Goal: Information Seeking & Learning: Learn about a topic

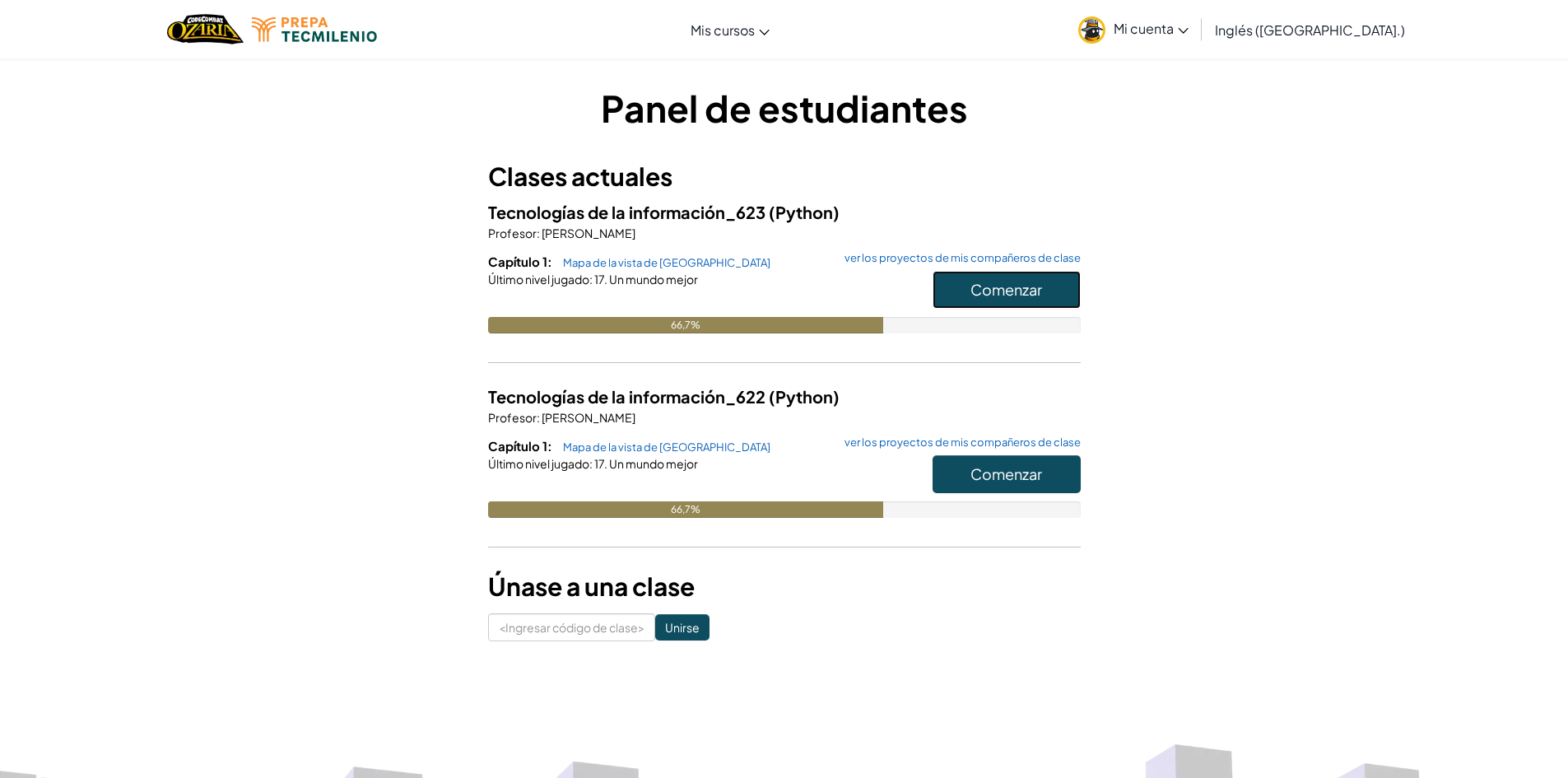
click at [996, 297] on font "Comenzar" at bounding box center [1006, 289] width 71 height 19
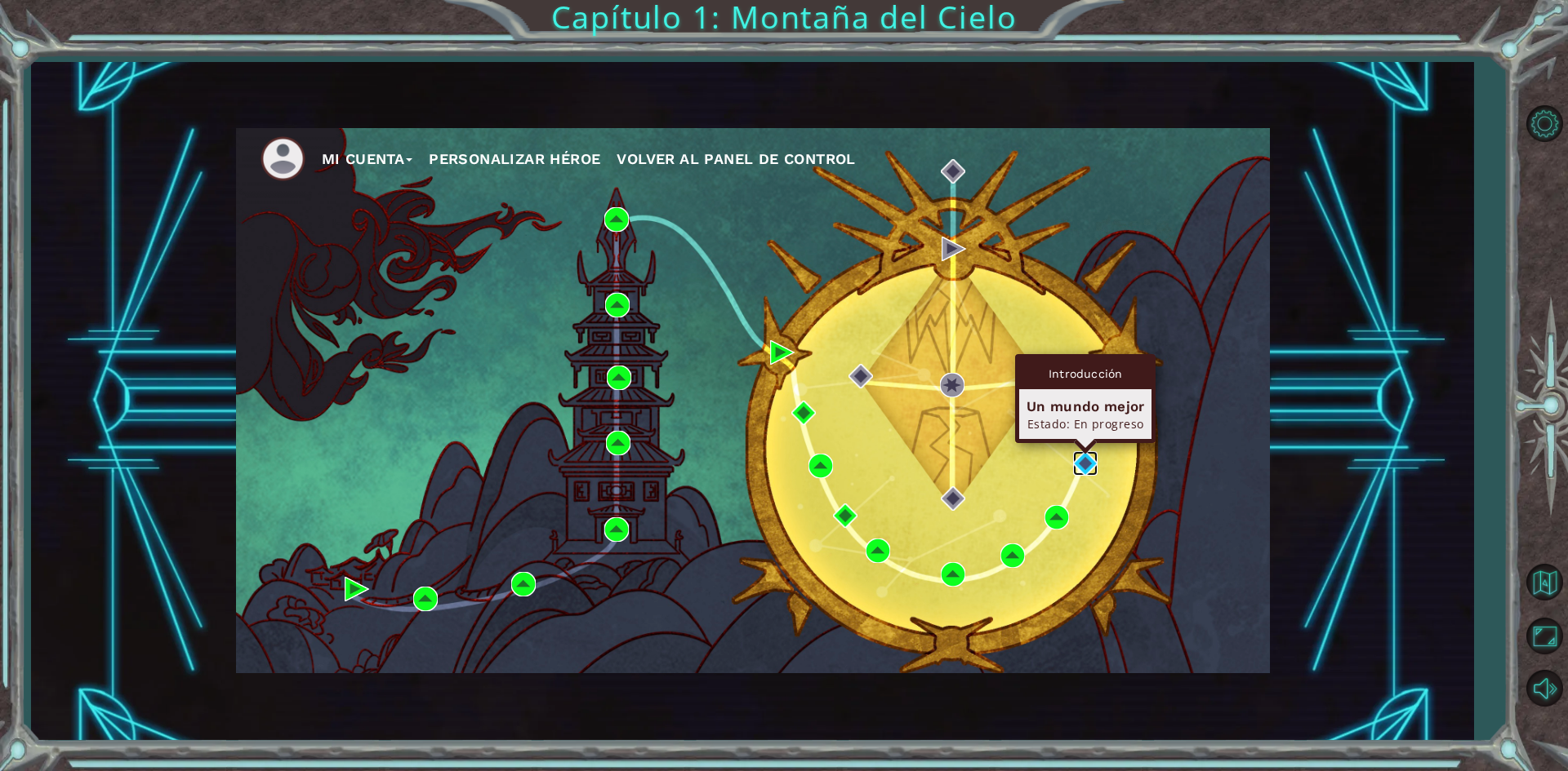
click at [1079, 459] on img at bounding box center [1085, 463] width 24 height 24
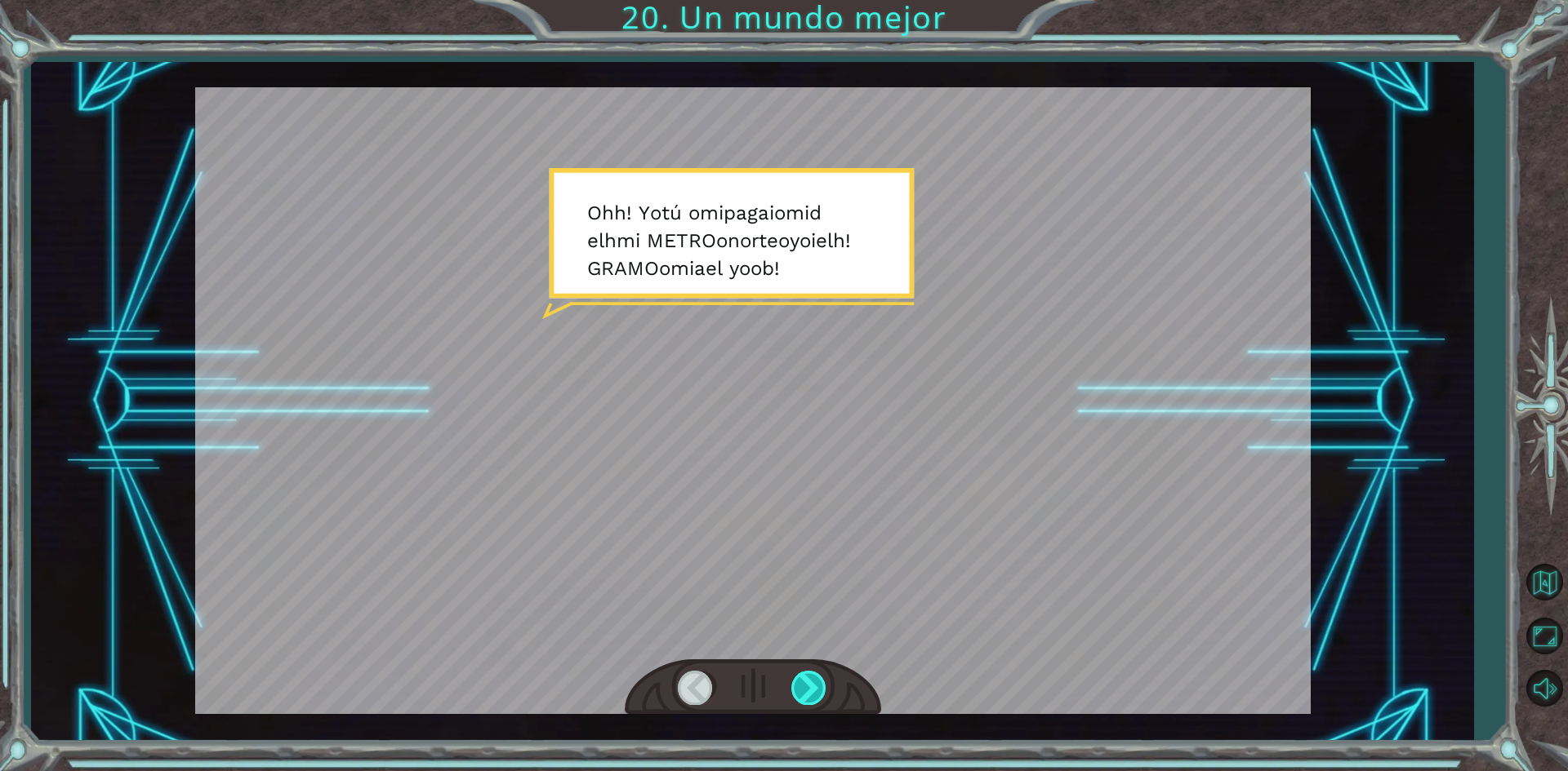
click at [810, 682] on div at bounding box center [808, 688] width 36 height 33
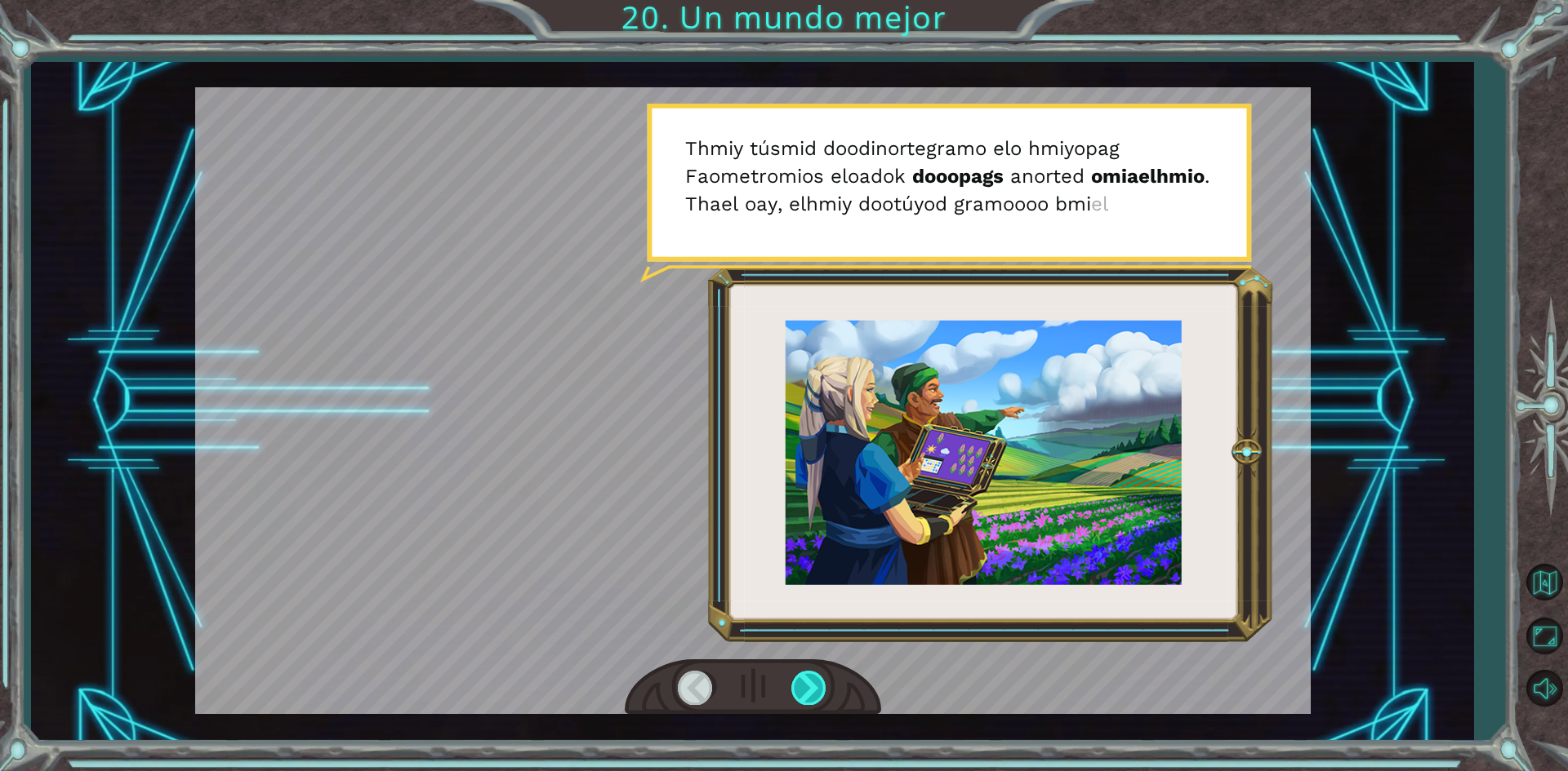
click at [810, 682] on div at bounding box center [808, 688] width 36 height 33
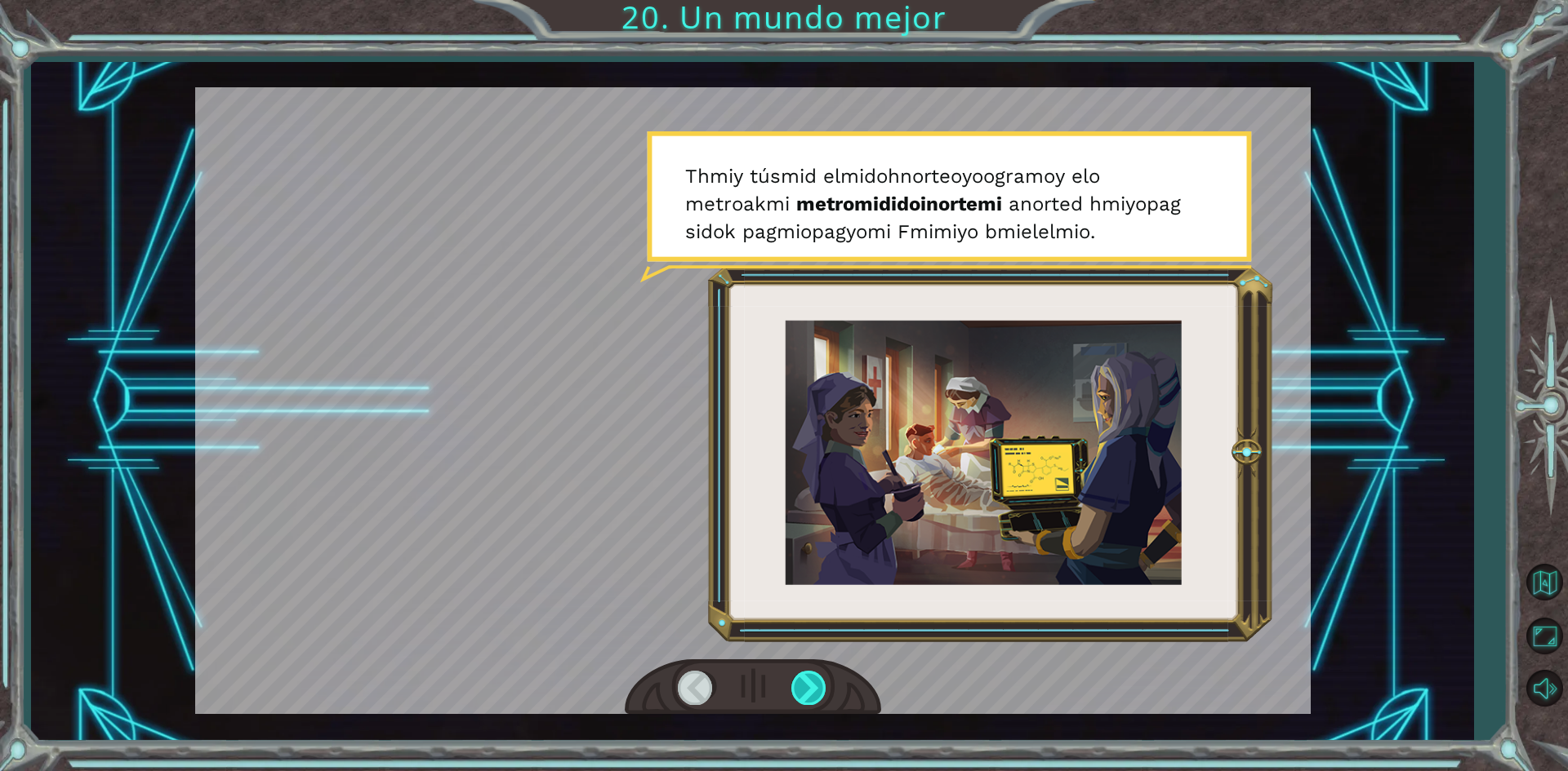
click at [810, 682] on div at bounding box center [808, 688] width 36 height 33
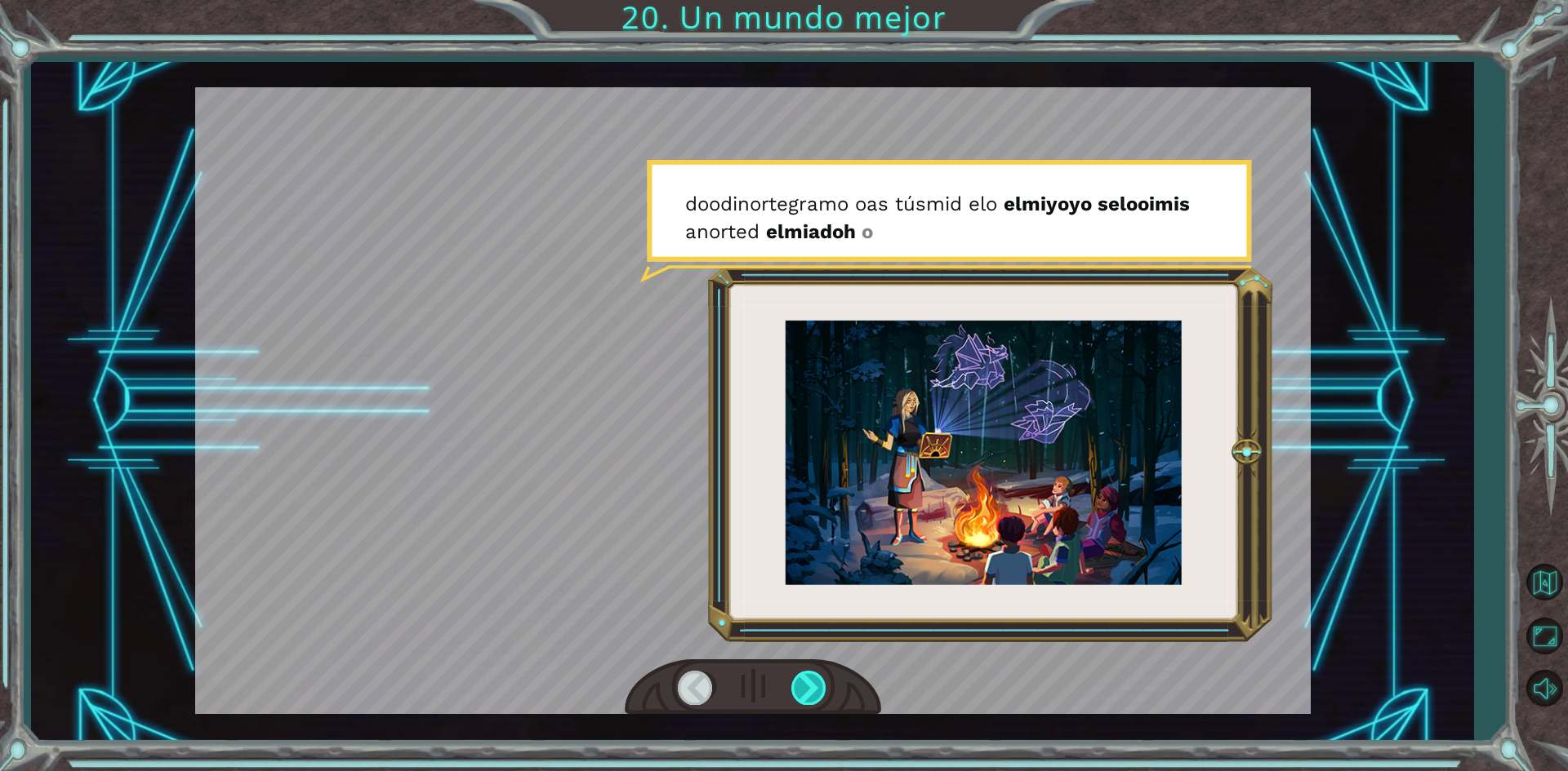
click at [810, 682] on div at bounding box center [808, 688] width 36 height 33
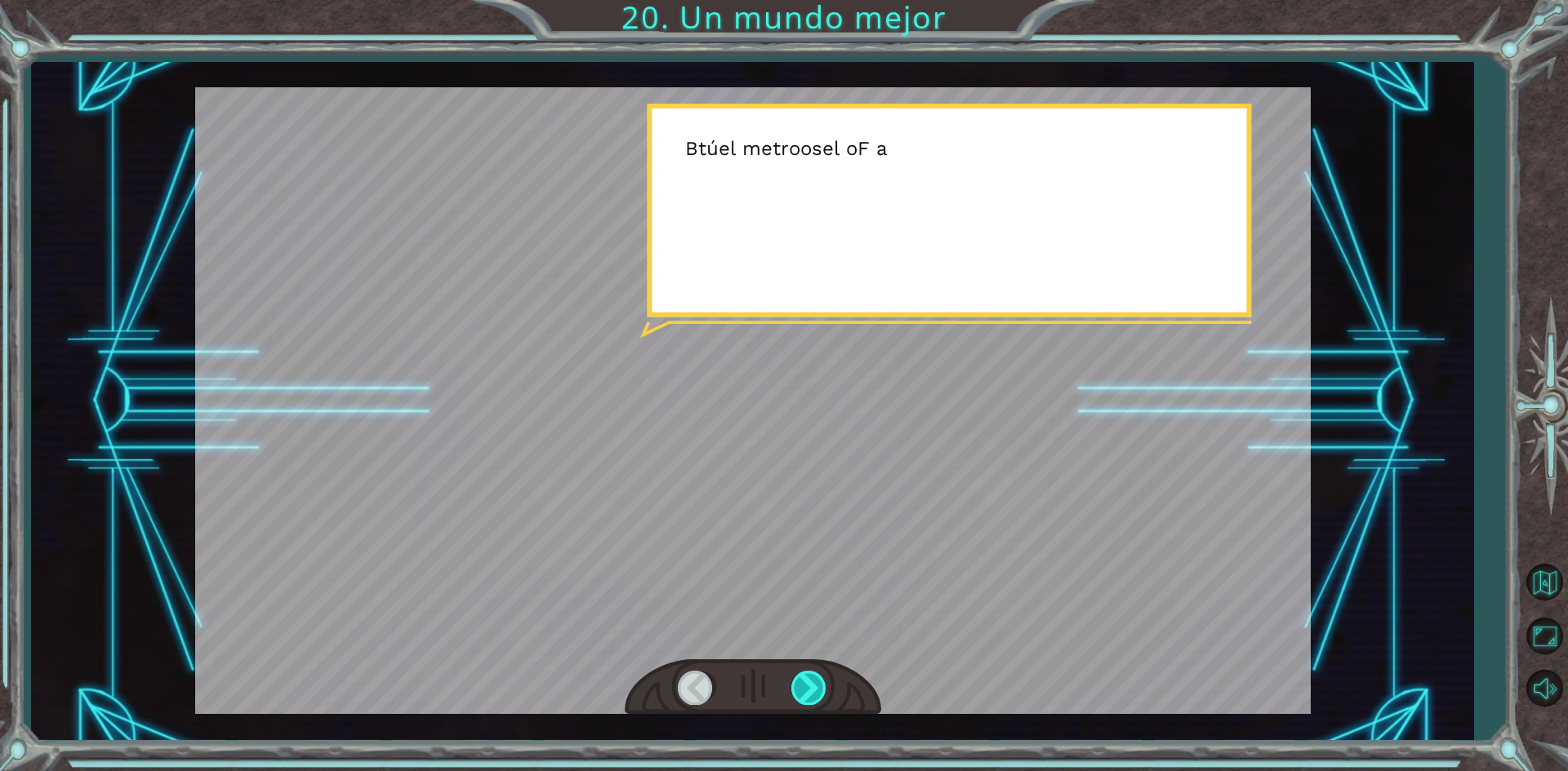
click at [810, 682] on div at bounding box center [808, 688] width 36 height 33
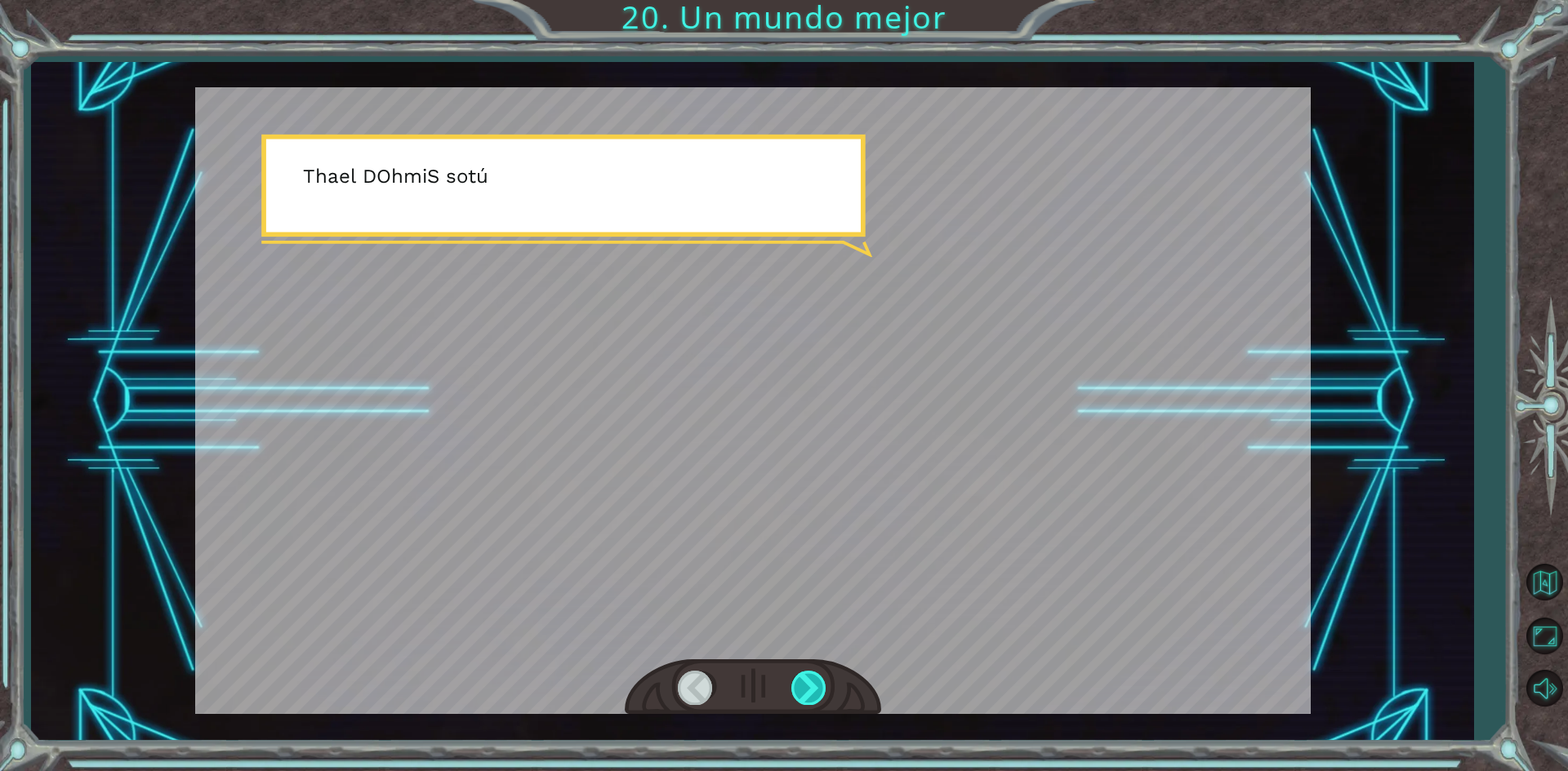
click at [810, 682] on div at bounding box center [808, 688] width 36 height 33
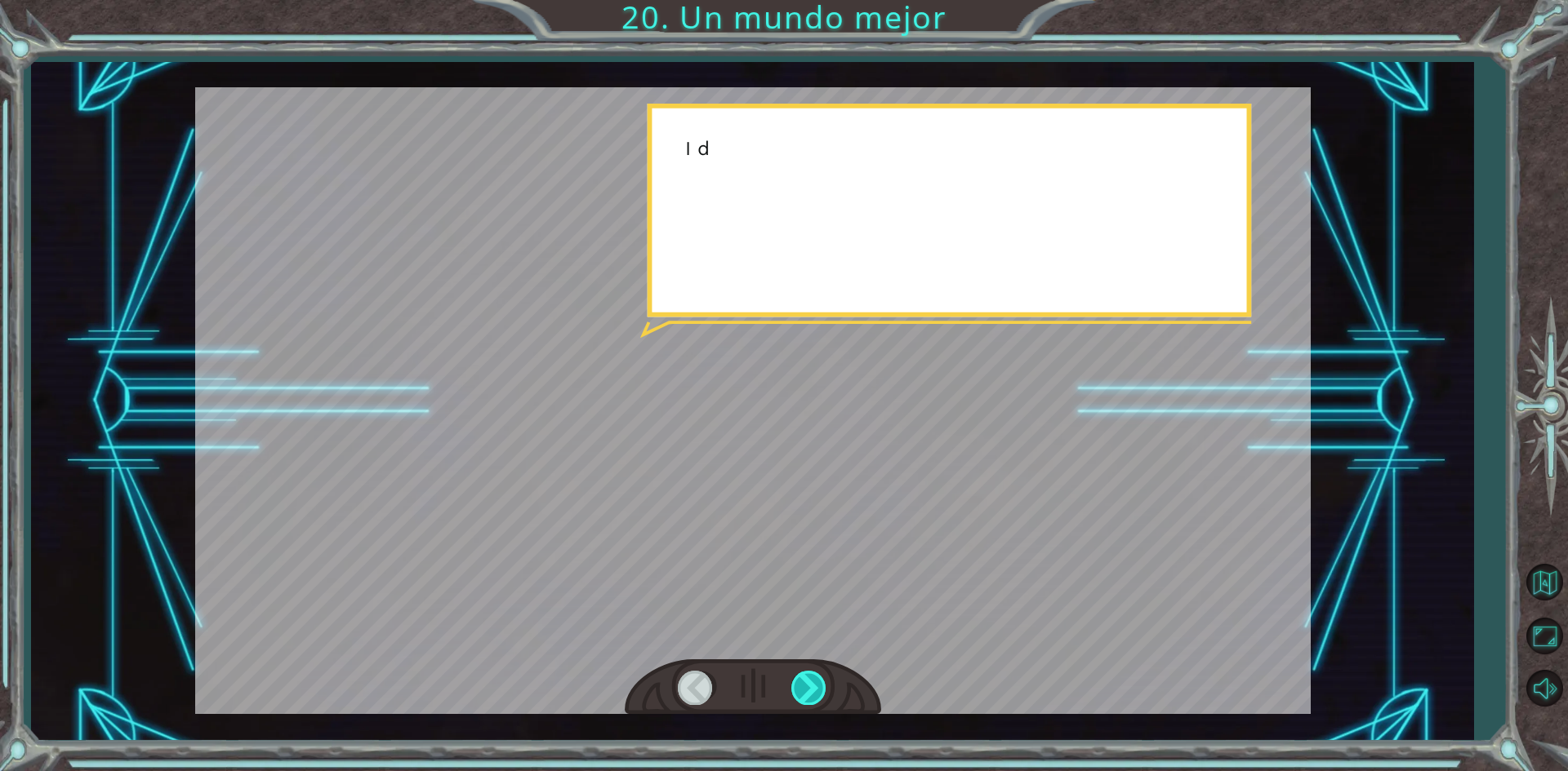
click at [810, 682] on div at bounding box center [808, 688] width 36 height 33
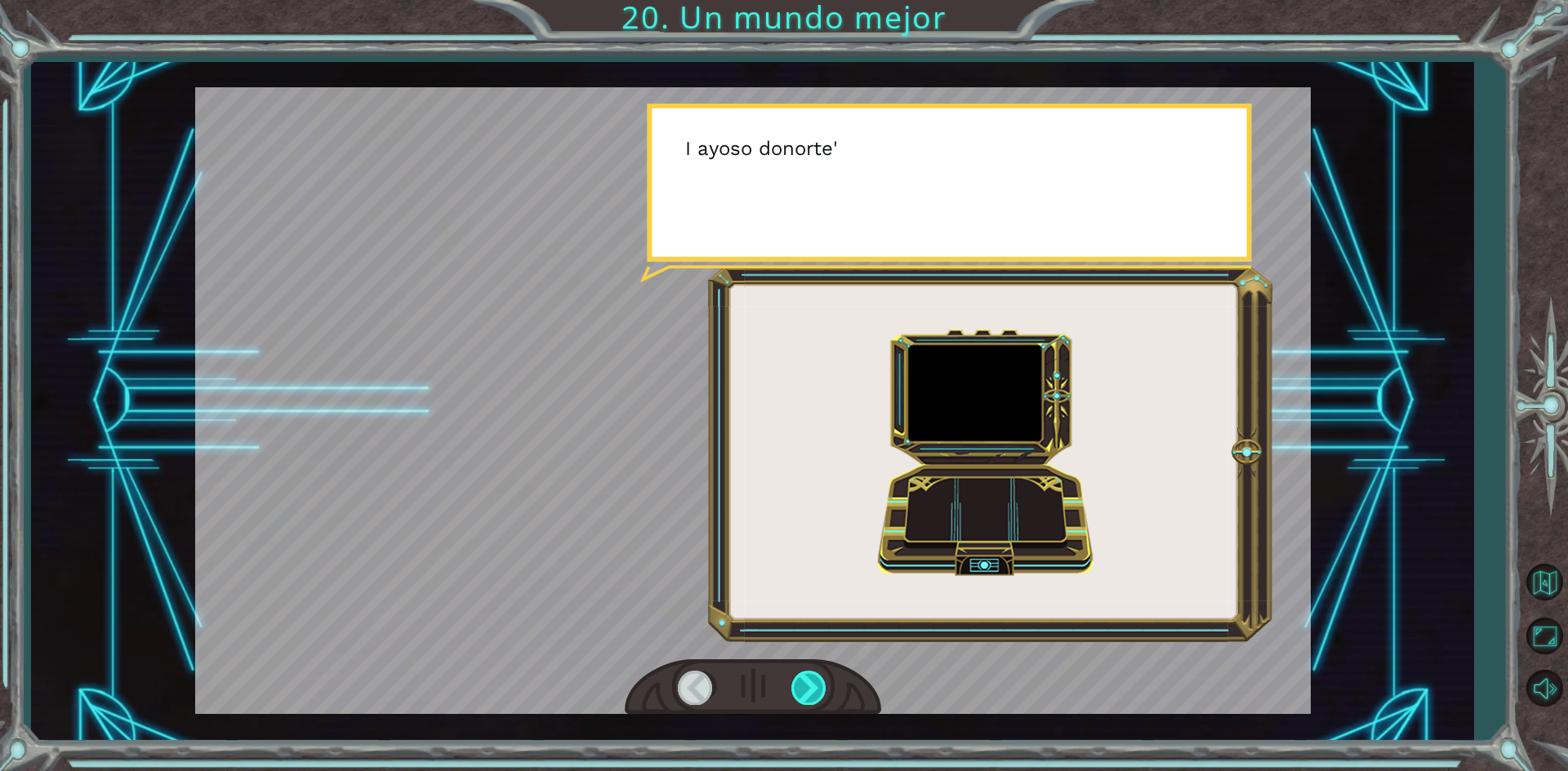
click at [810, 682] on div at bounding box center [808, 688] width 36 height 33
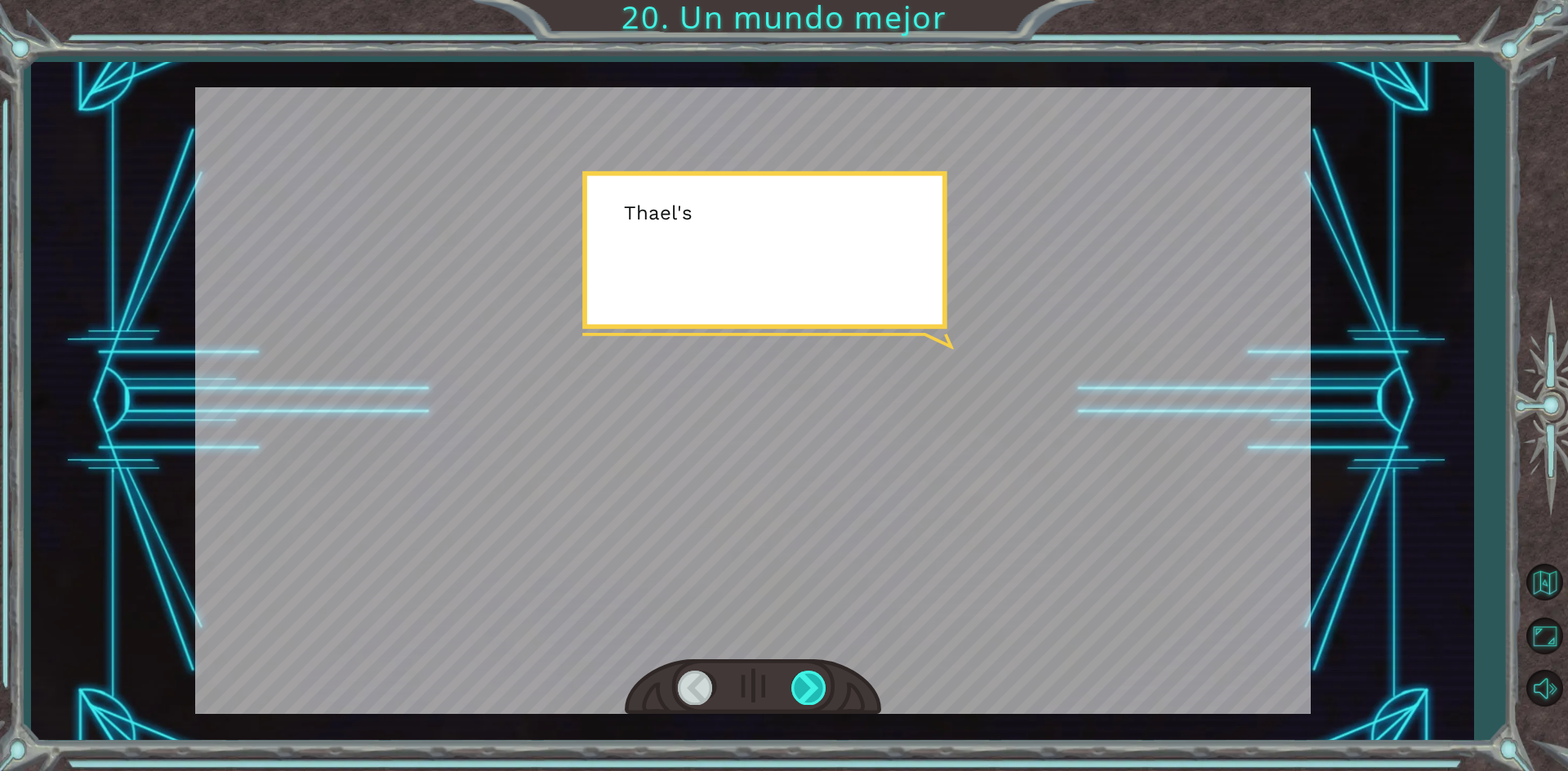
click at [810, 682] on div at bounding box center [808, 688] width 36 height 33
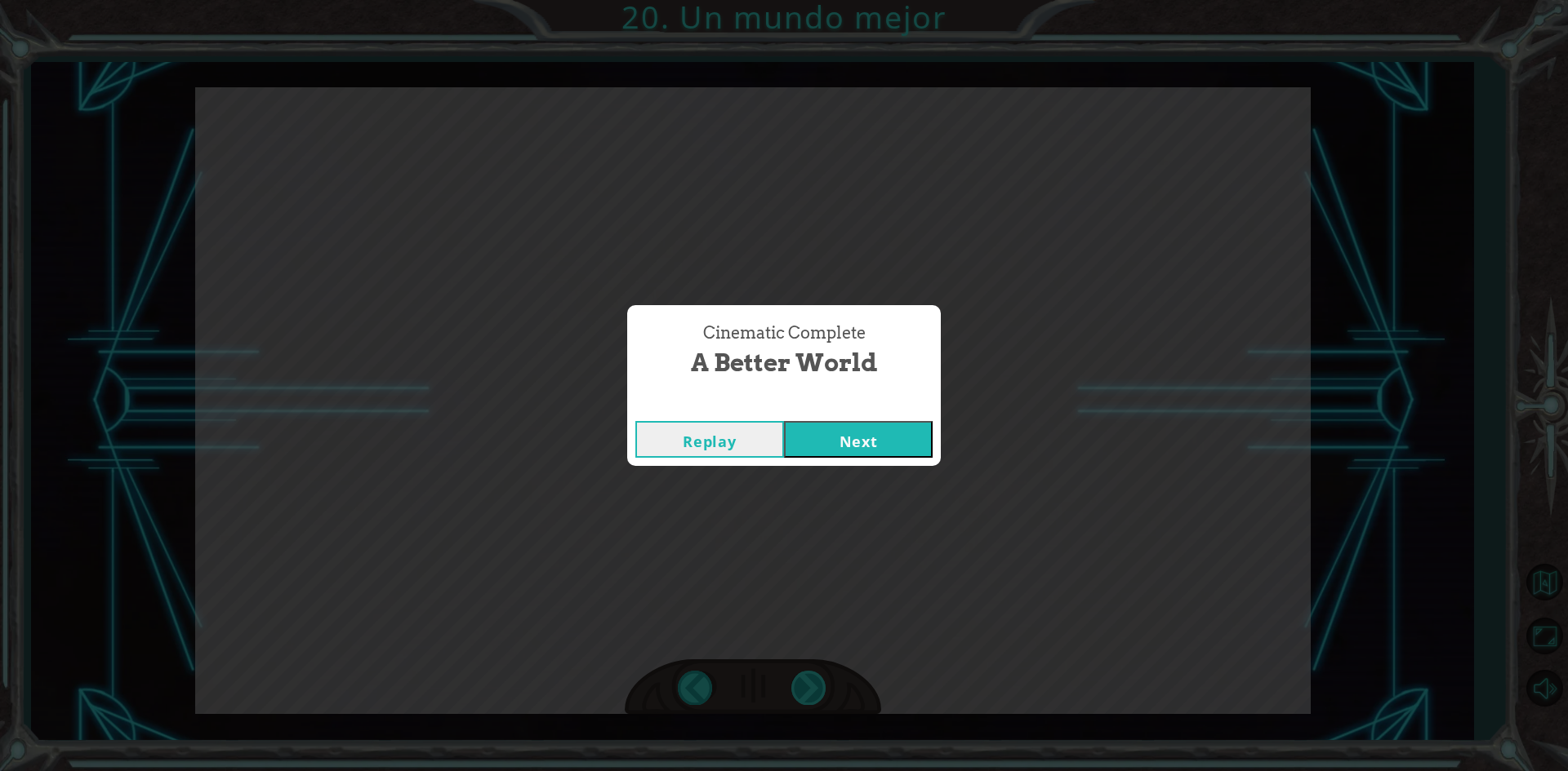
click at [810, 682] on div "Cinematic Complete A Better World Replay Next" at bounding box center [784, 385] width 1568 height 771
click at [872, 449] on font "Próximo" at bounding box center [858, 442] width 66 height 20
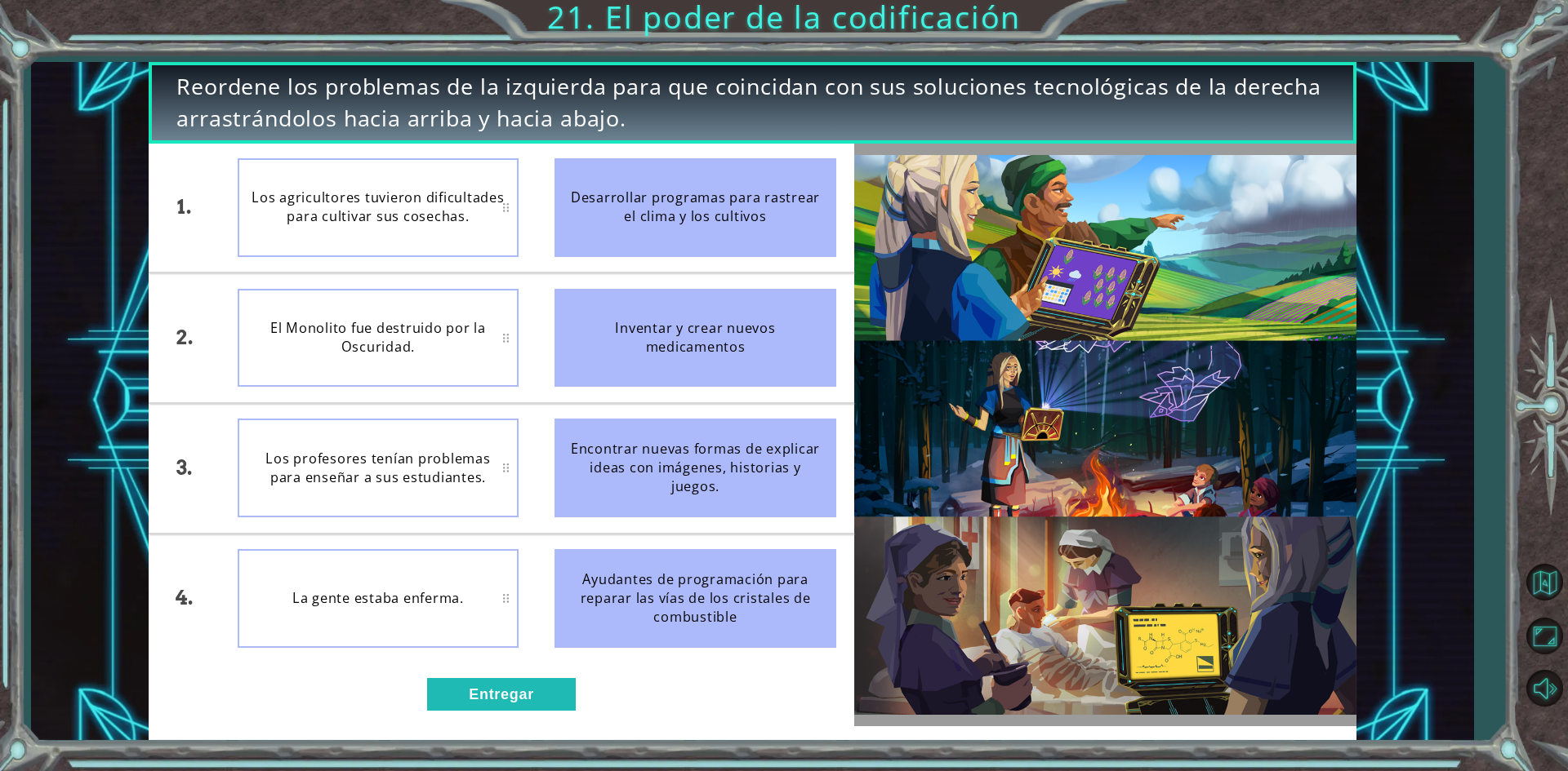
click at [664, 201] on font "Desarrollar programas para rastrear el clima y los cultivos" at bounding box center [695, 206] width 249 height 36
click at [287, 203] on font "Los agricultores tuvieron dificultades para cultivar sus cosechas." at bounding box center [378, 206] width 253 height 36
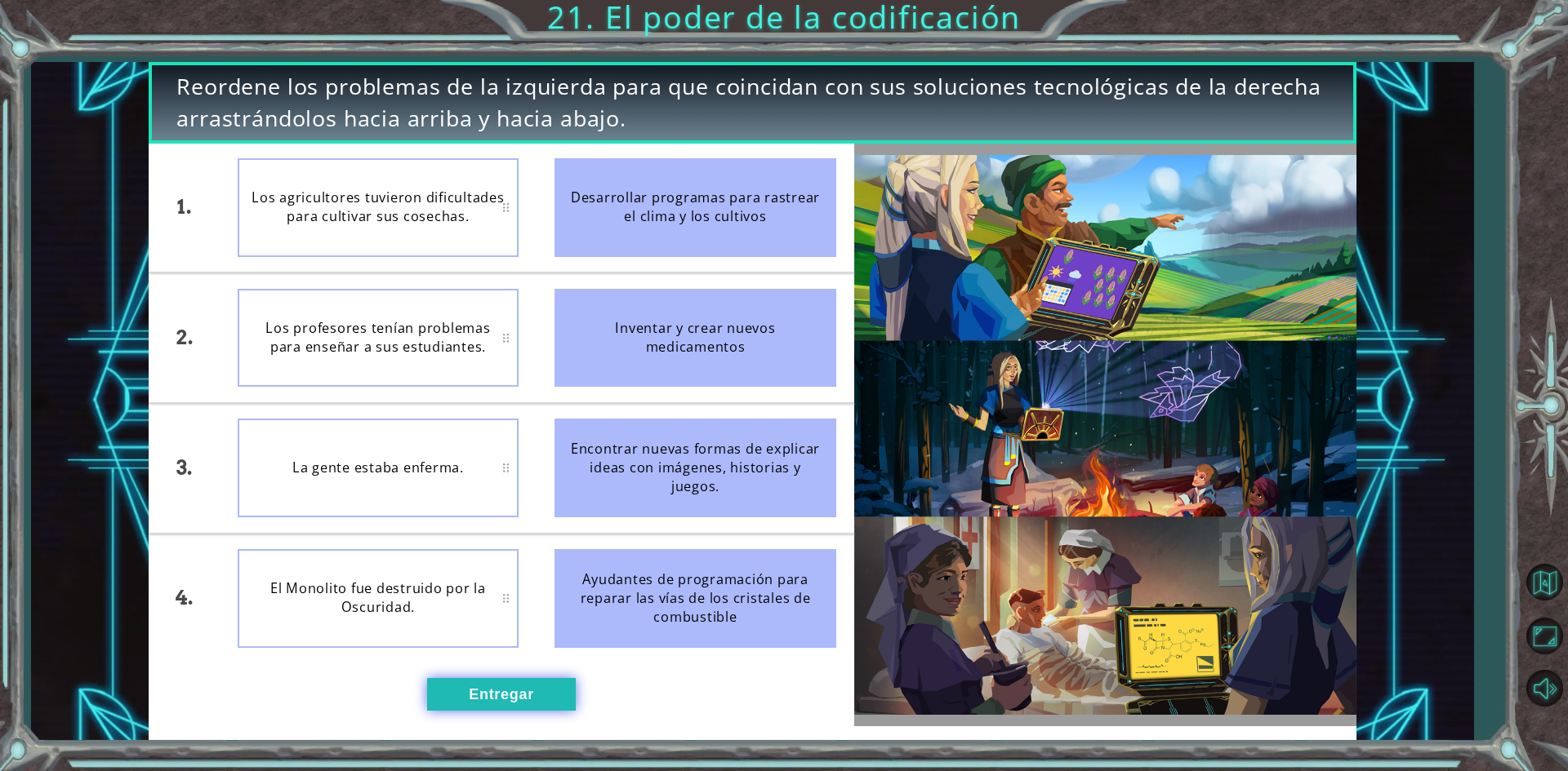
click at [496, 708] on button "Entregar" at bounding box center [502, 694] width 149 height 32
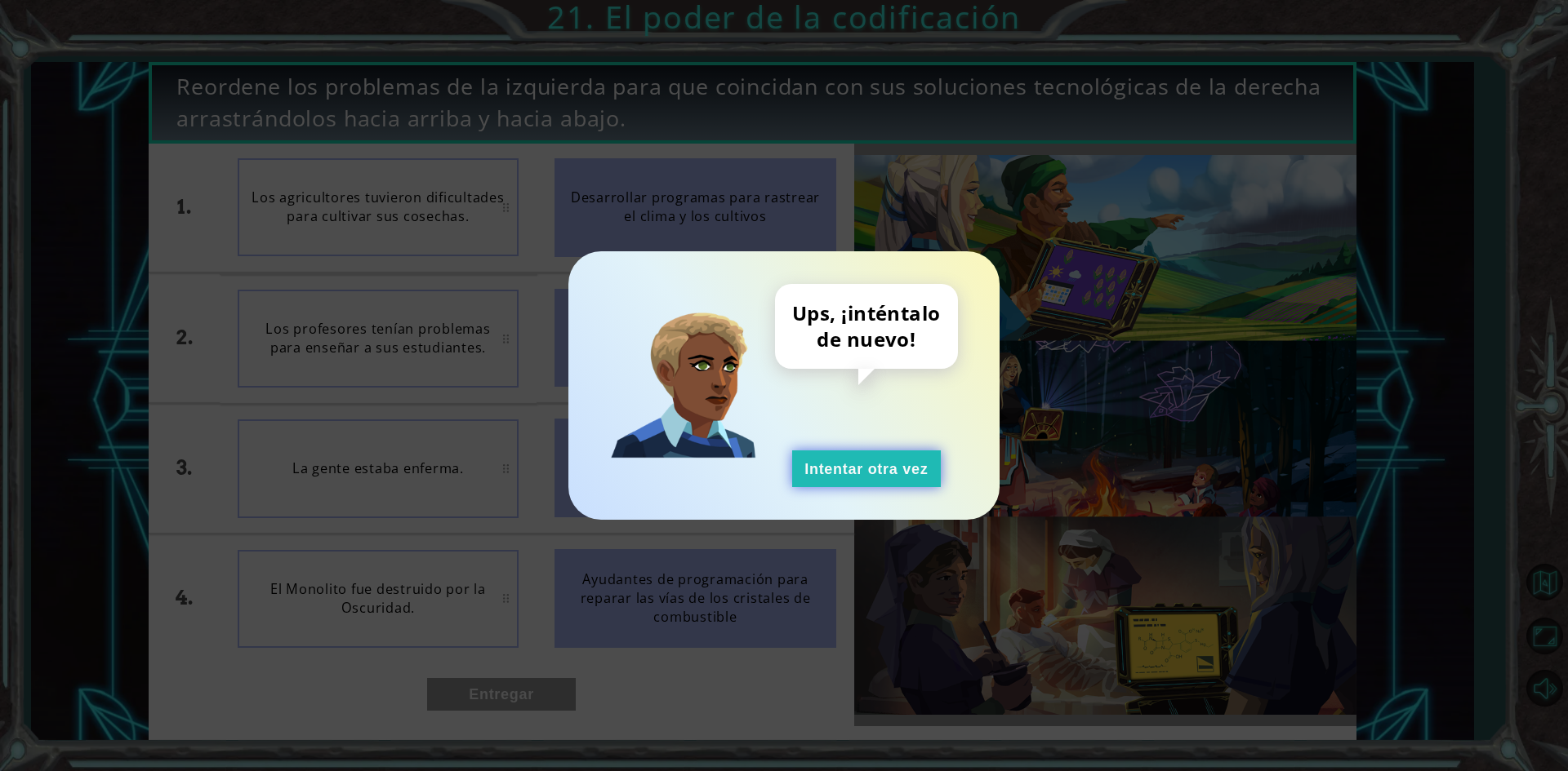
click at [877, 454] on button "Intentar otra vez" at bounding box center [866, 468] width 149 height 36
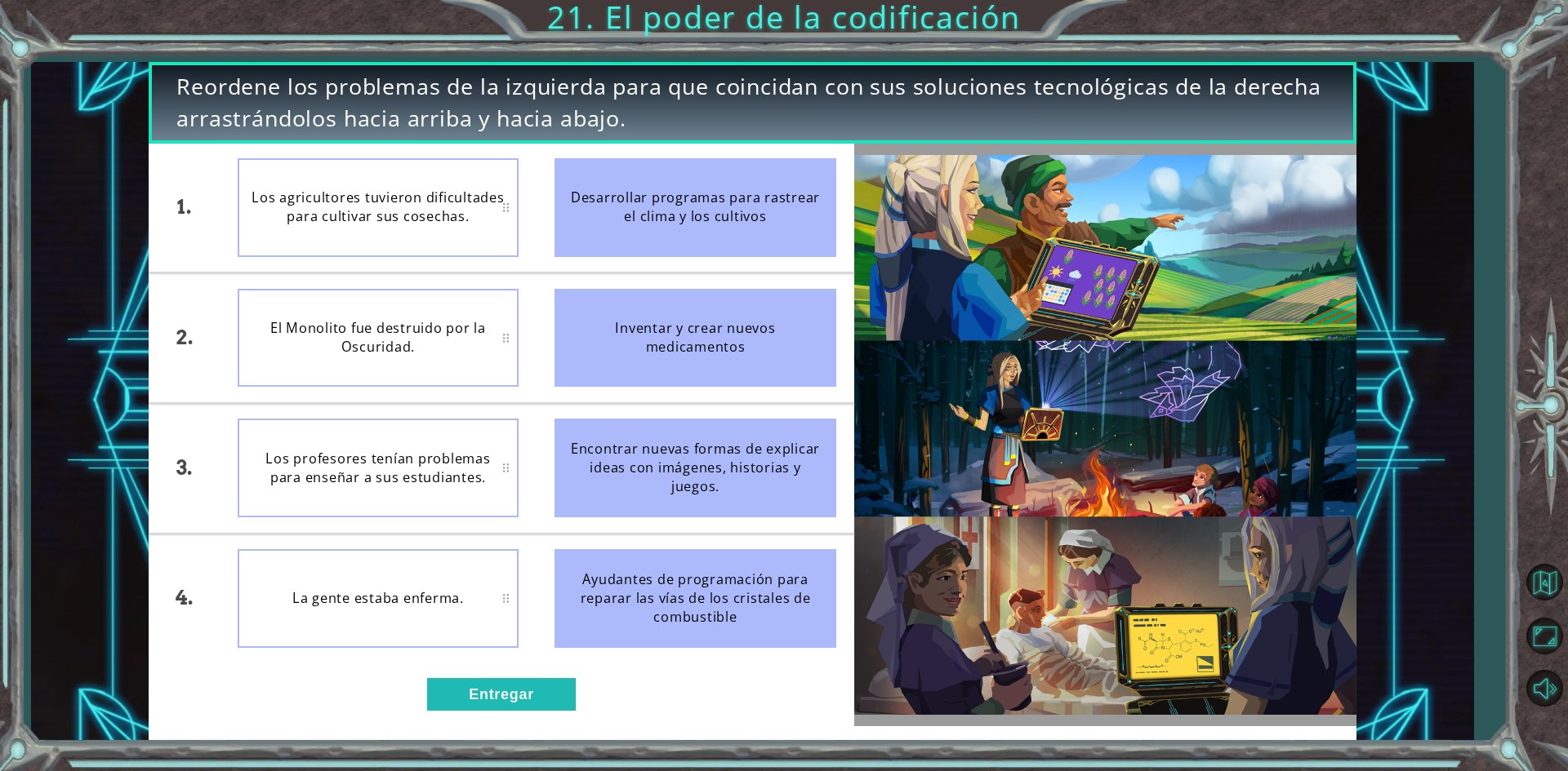
drag, startPoint x: 716, startPoint y: 376, endPoint x: 474, endPoint y: 405, distance: 243.7
click at [707, 438] on ul "Desarrollar programas para rastrear el clima y los cultivos Inventar y crear nu…" at bounding box center [695, 404] width 318 height 520
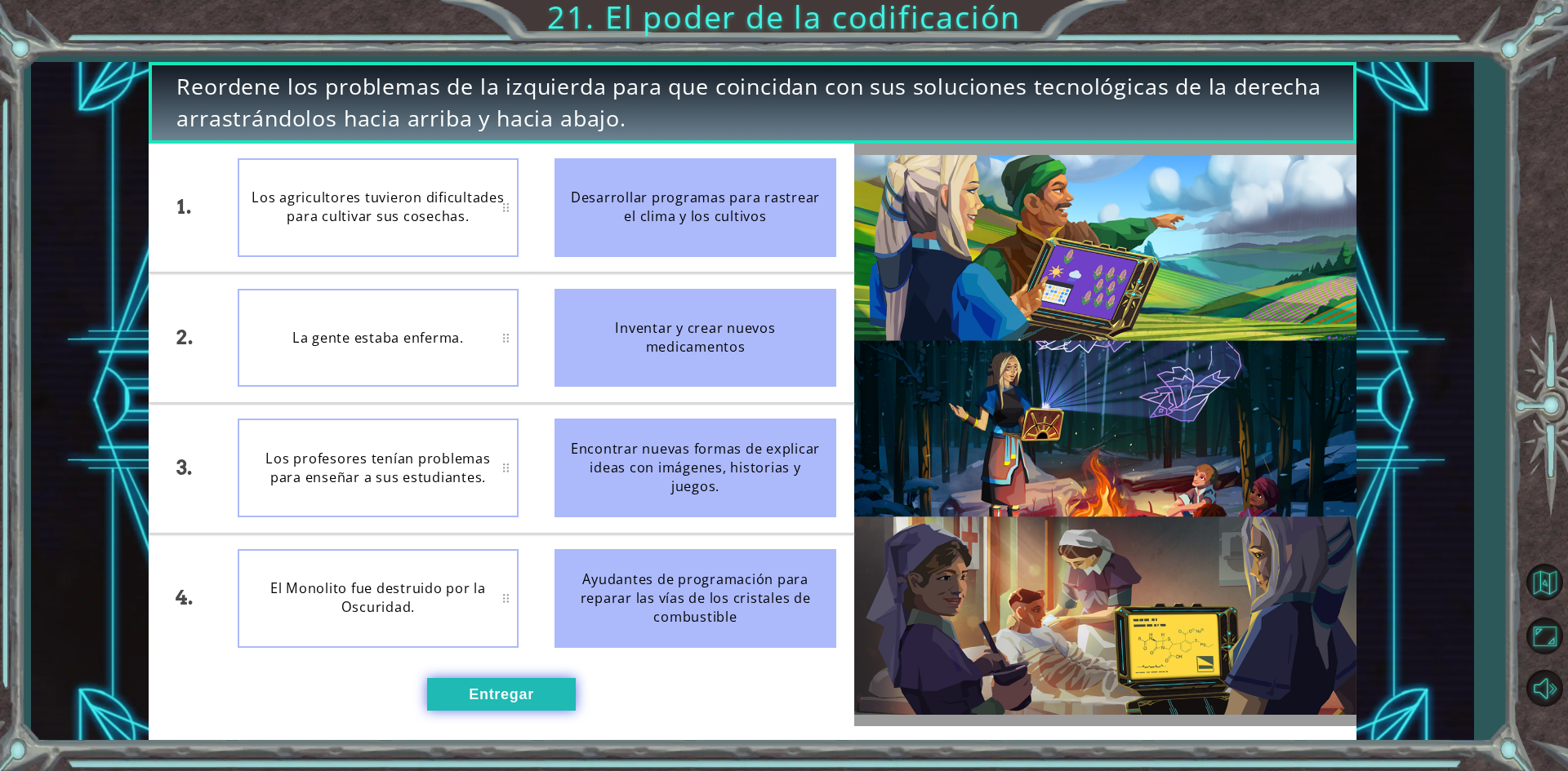
click at [575, 702] on button "Entregar" at bounding box center [502, 694] width 149 height 32
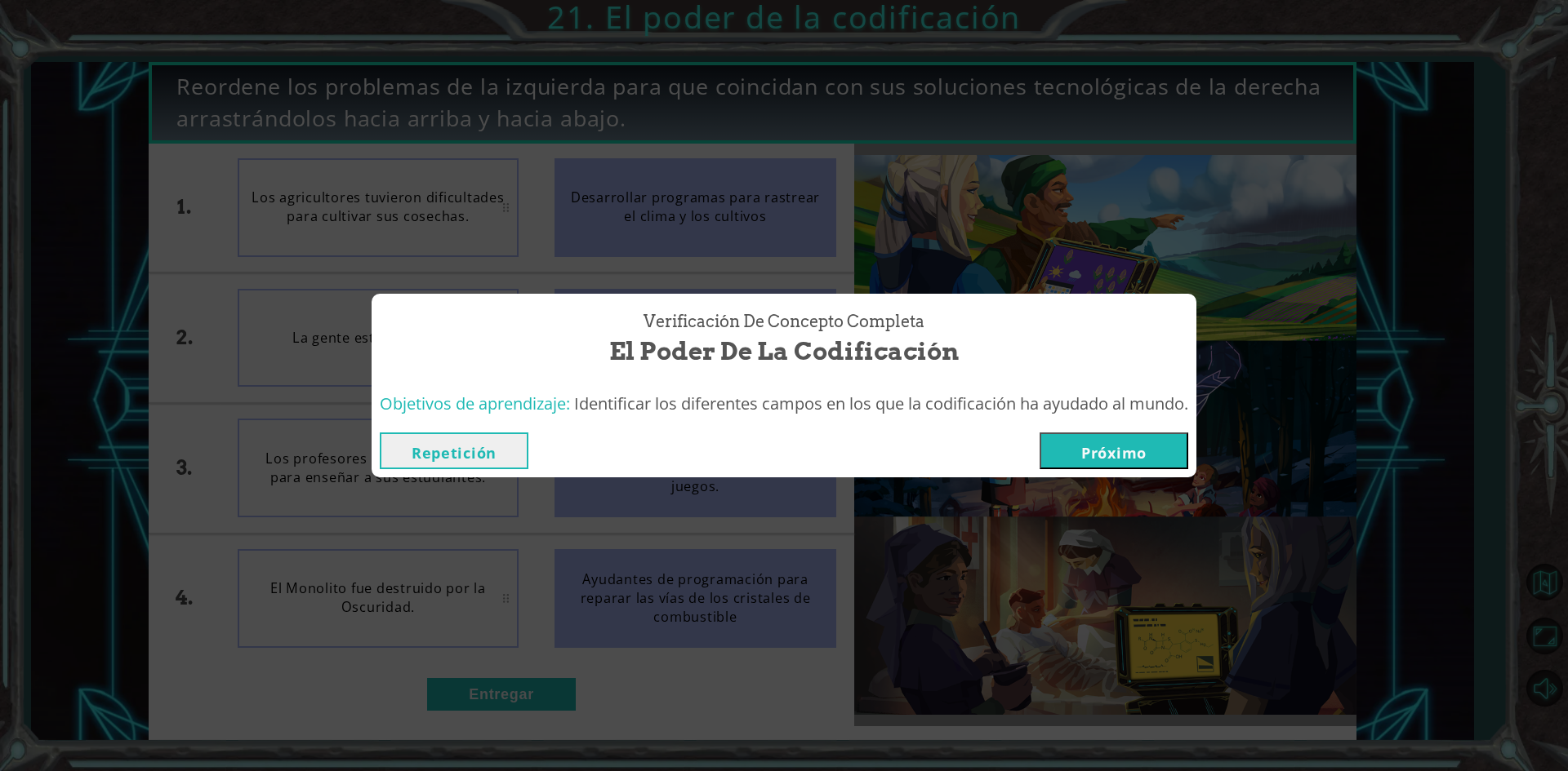
click at [1133, 458] on font "Próximo" at bounding box center [1113, 453] width 66 height 20
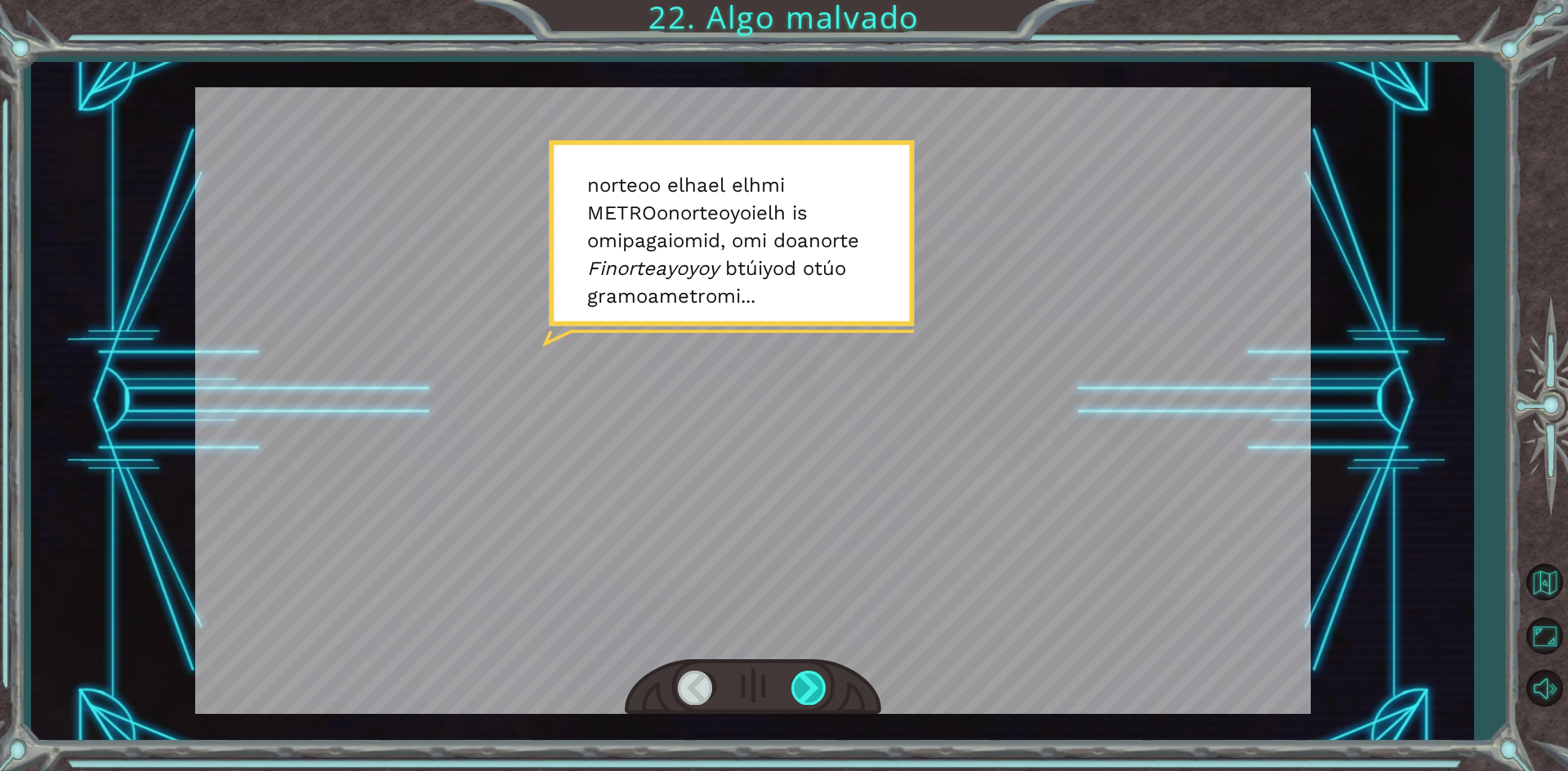
click at [810, 673] on div at bounding box center [808, 688] width 36 height 33
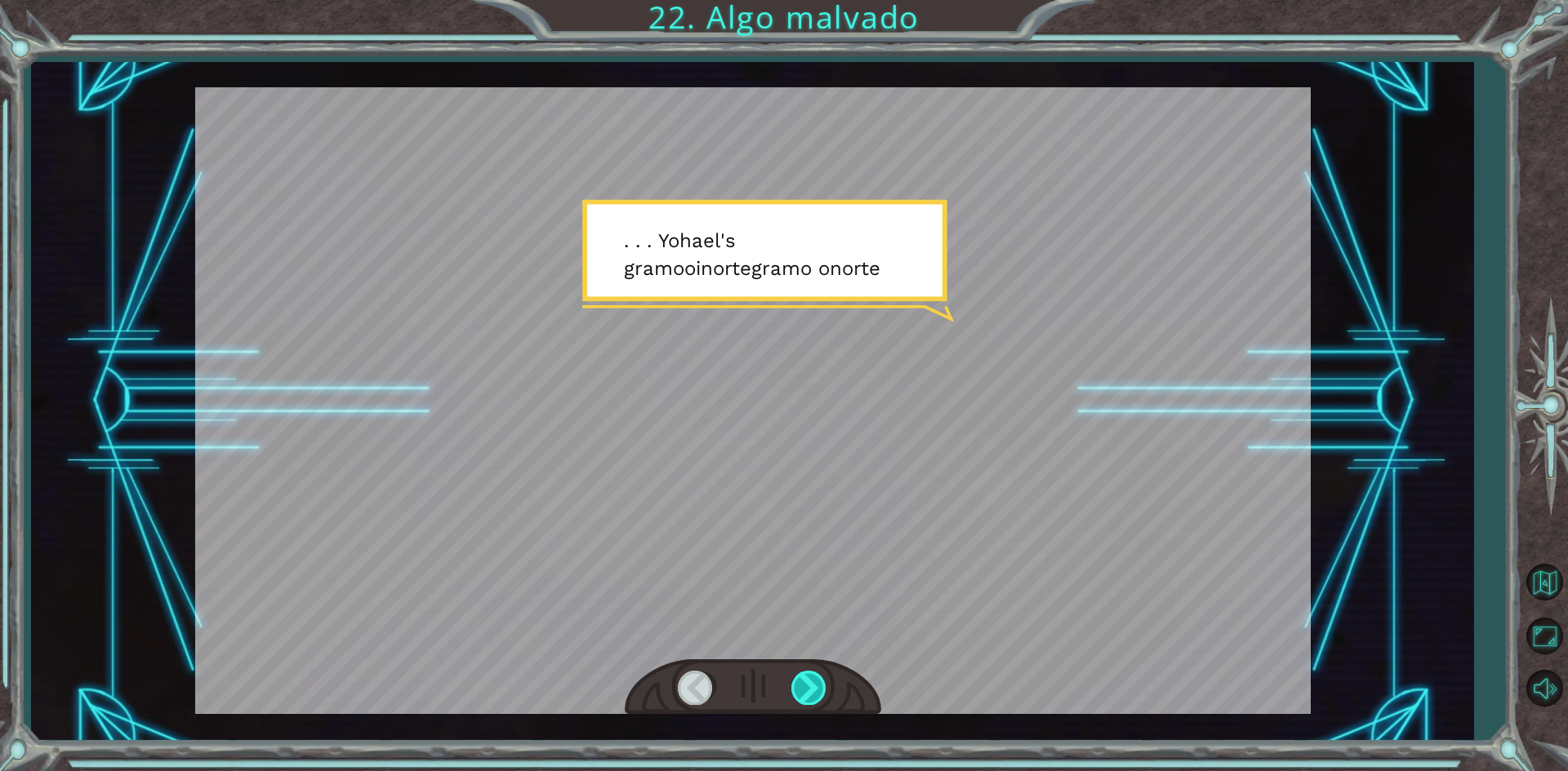
click at [810, 673] on div at bounding box center [808, 688] width 36 height 33
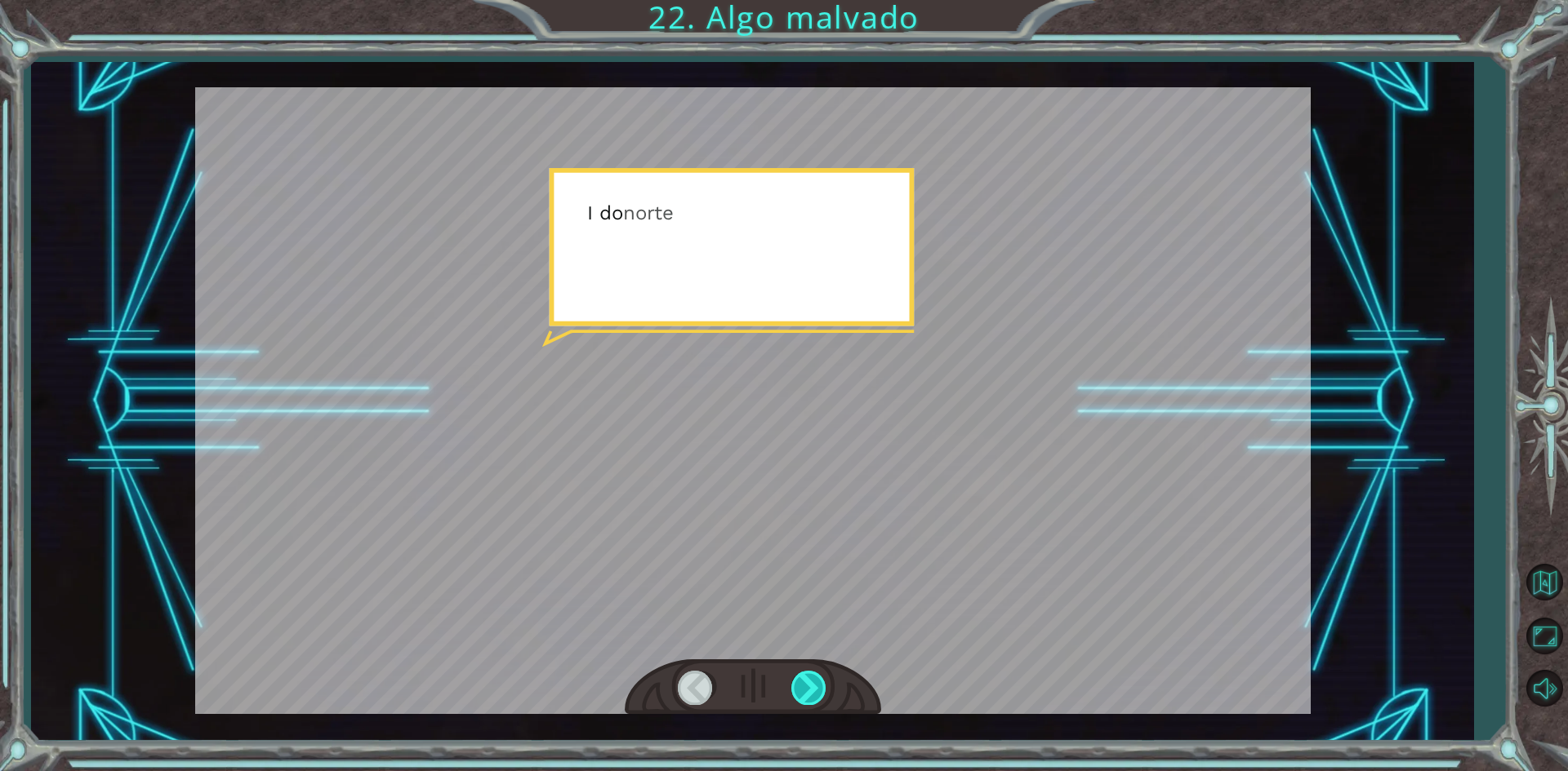
click at [810, 673] on div at bounding box center [808, 688] width 36 height 33
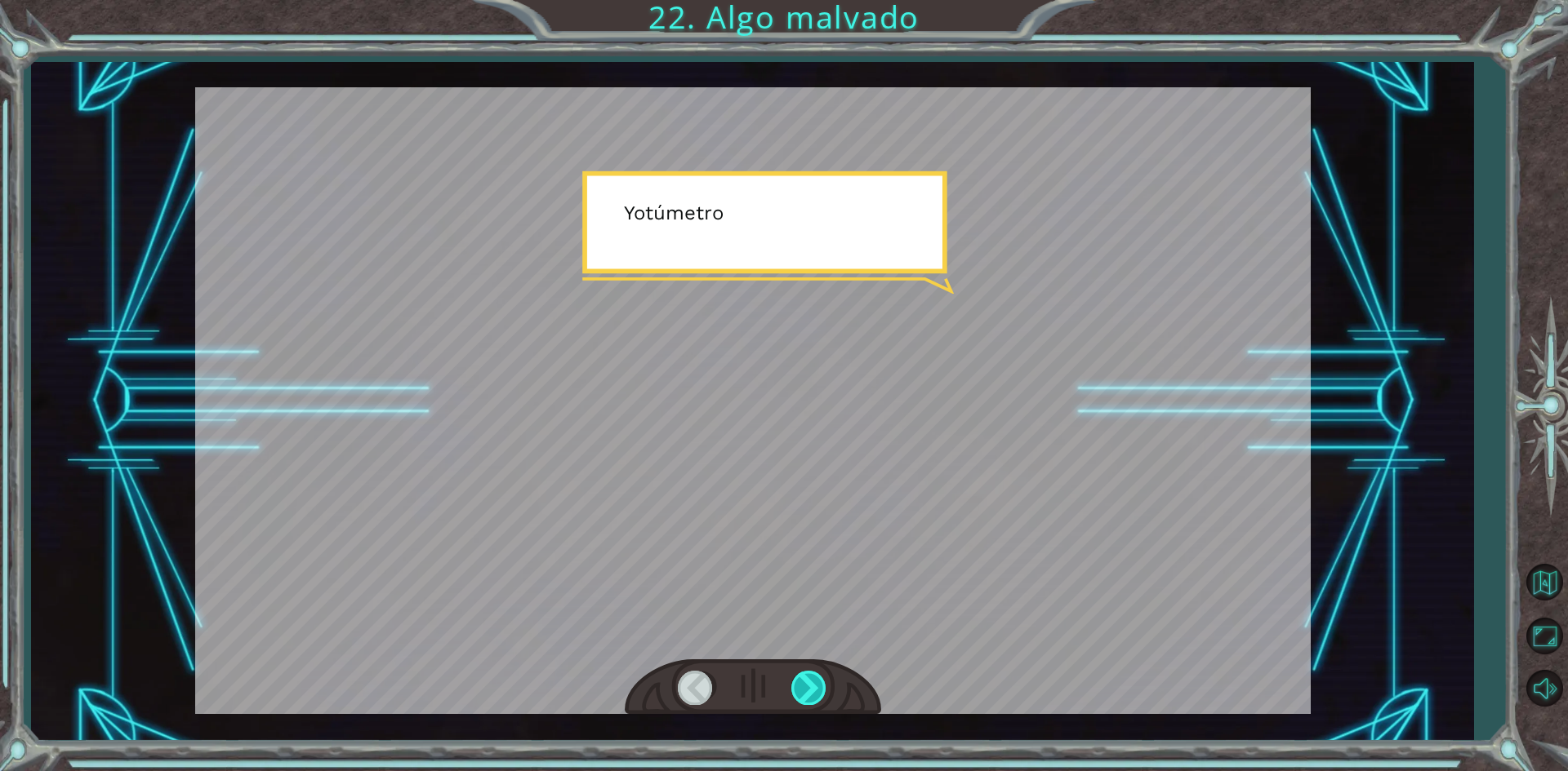
click at [810, 673] on div at bounding box center [808, 688] width 36 height 33
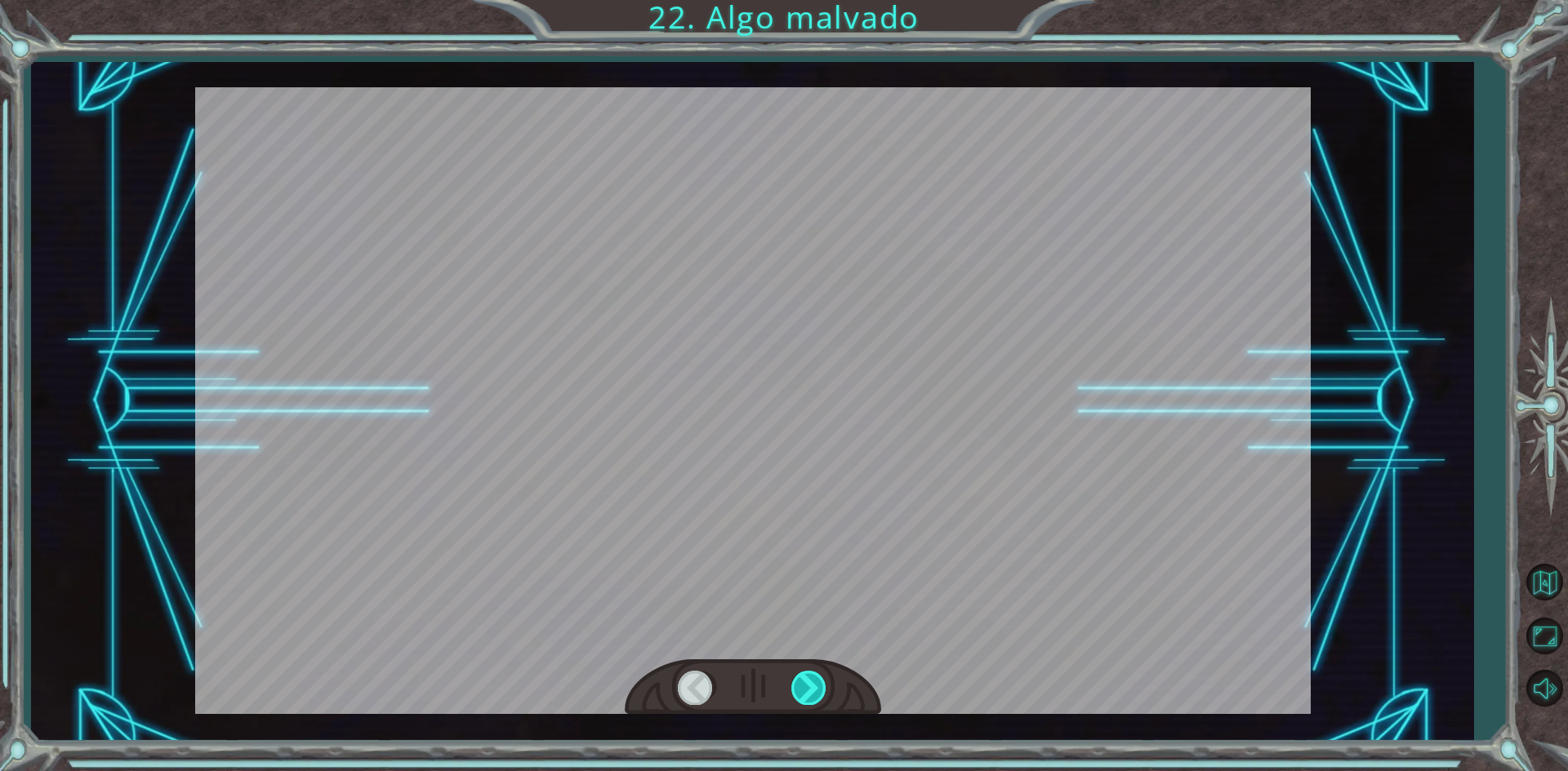
click at [810, 673] on div at bounding box center [808, 688] width 36 height 33
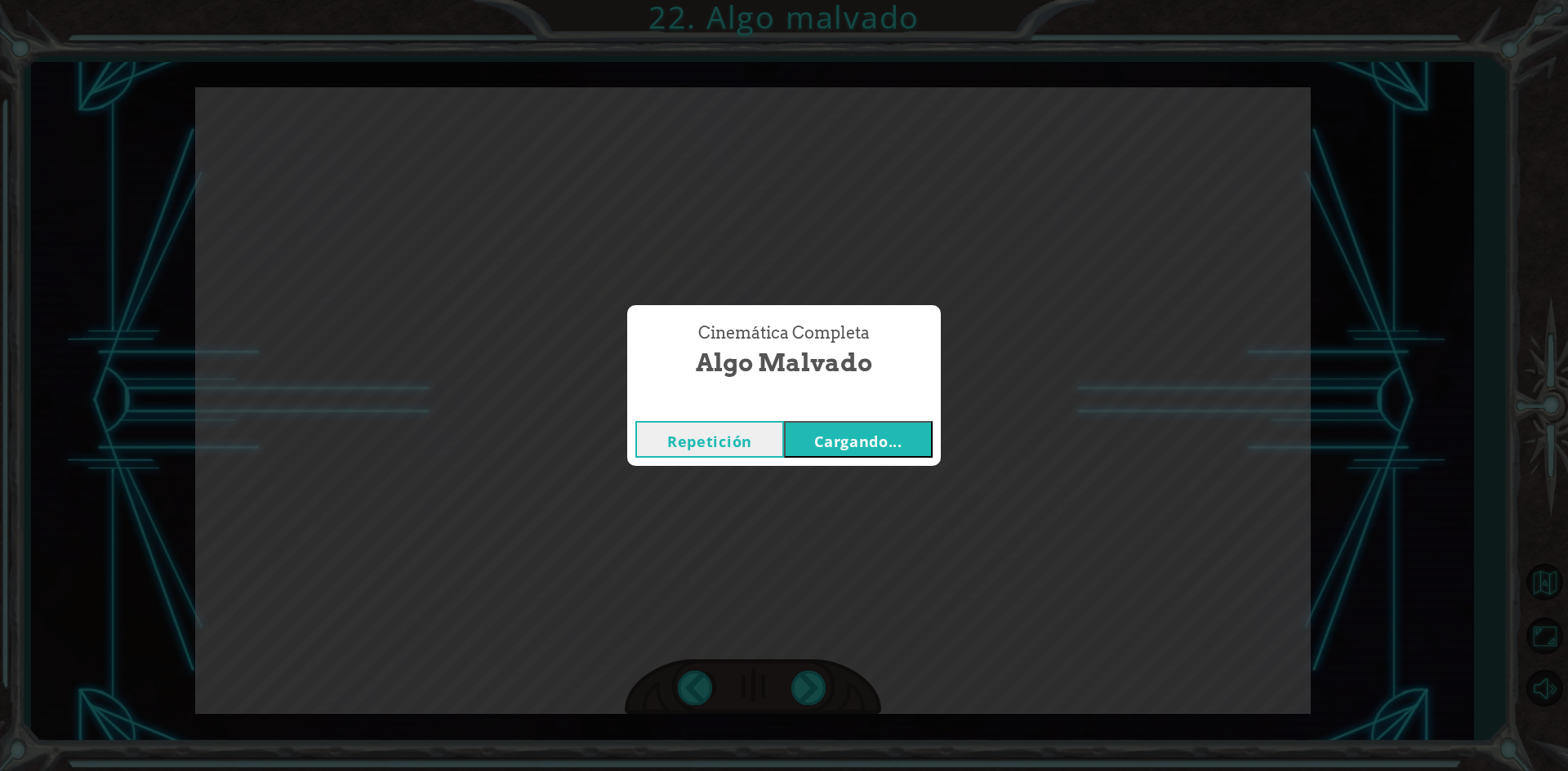
click at [909, 437] on button "Cargando..." at bounding box center [858, 439] width 149 height 36
